Goal: Check status

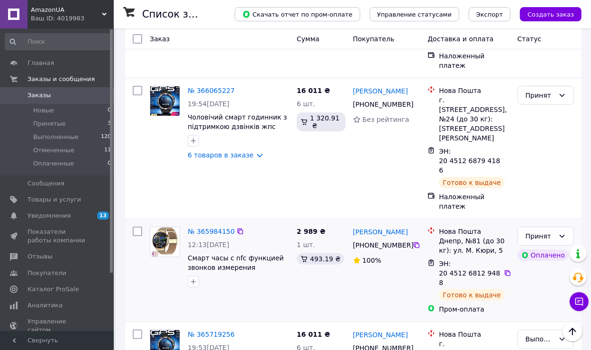
scroll to position [56, 0]
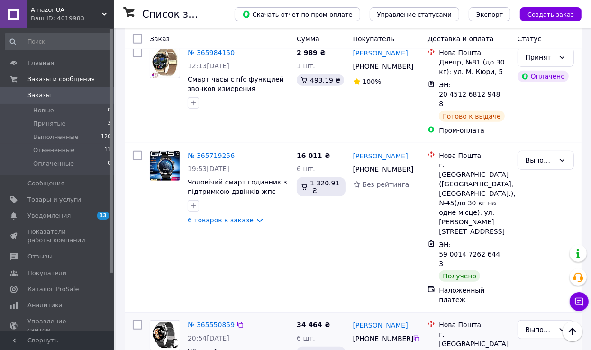
scroll to position [379, 0]
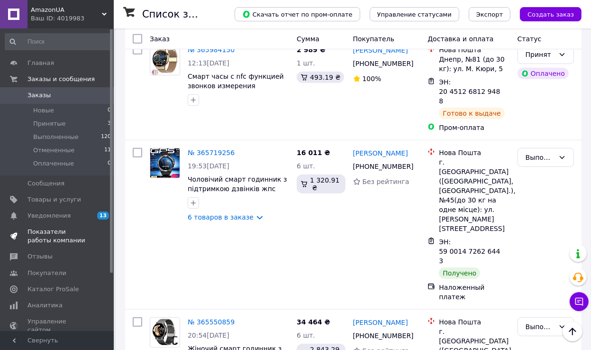
click at [45, 235] on span "Показатели работы компании" at bounding box center [57, 236] width 60 height 17
